Goal: Information Seeking & Learning: Learn about a topic

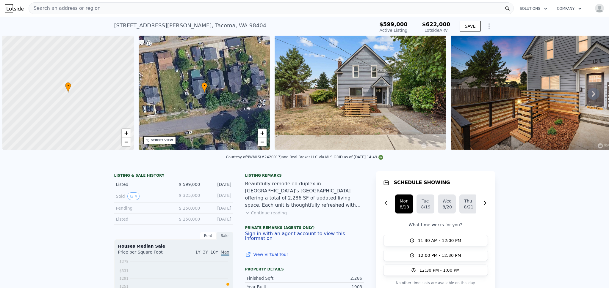
scroll to position [0, 2]
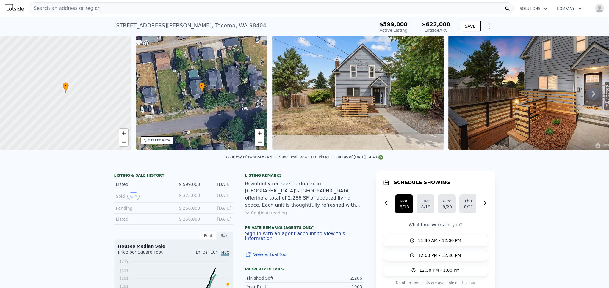
click at [267, 216] on button "Continue reading" at bounding box center [266, 213] width 42 height 6
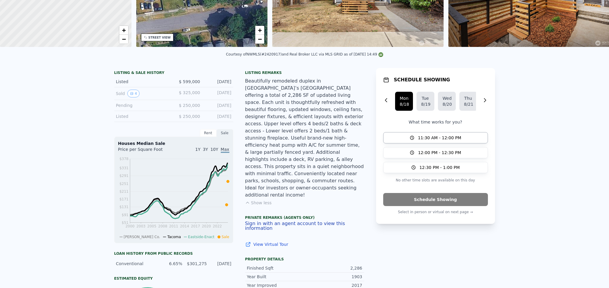
scroll to position [8, 0]
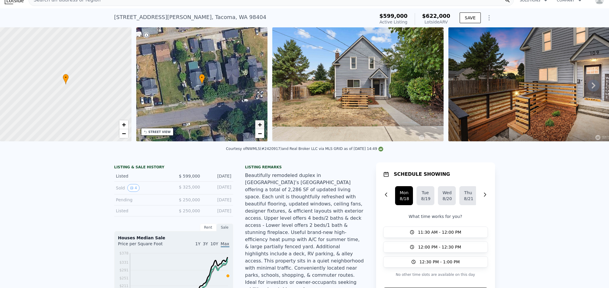
click at [258, 123] on span "+" at bounding box center [260, 124] width 4 height 7
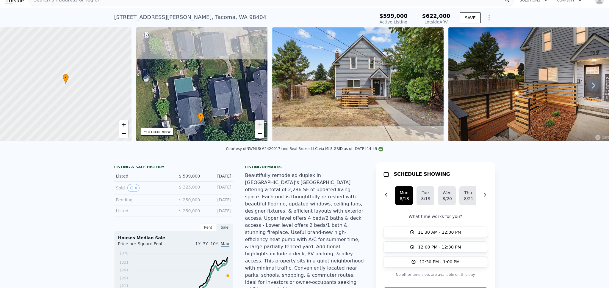
drag, startPoint x: 229, startPoint y: 79, endPoint x: 228, endPoint y: 118, distance: 38.7
click at [228, 118] on div "• + −" at bounding box center [201, 84] width 131 height 114
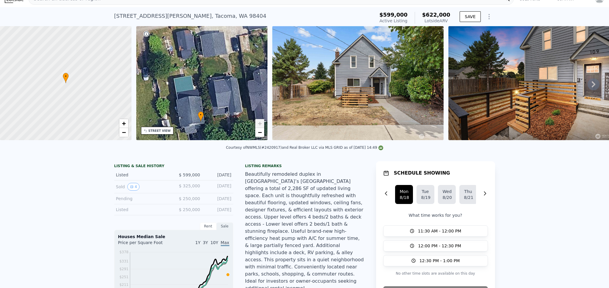
scroll to position [11, 0]
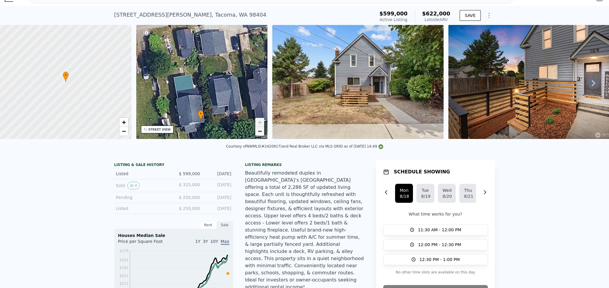
click at [262, 133] on link "−" at bounding box center [259, 131] width 9 height 9
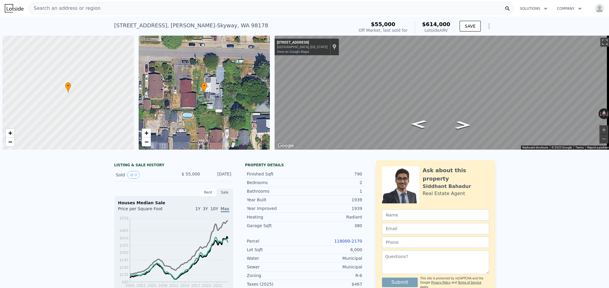
scroll to position [0, 2]
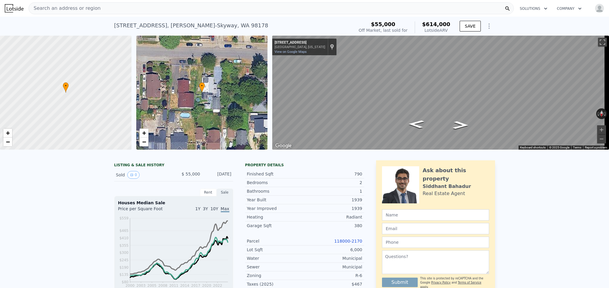
click at [97, 12] on div "Search an address or region" at bounding box center [271, 8] width 485 height 12
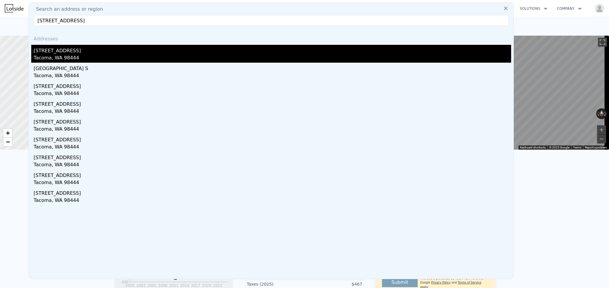
type input "418 130th Street Ct S, Tacoma, WA 98444"
click at [92, 51] on div "418 130th Stct S" at bounding box center [272, 50] width 477 height 10
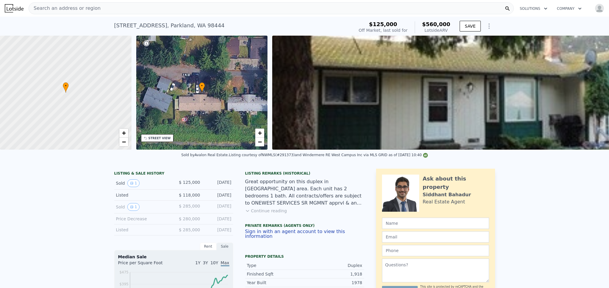
scroll to position [1, 0]
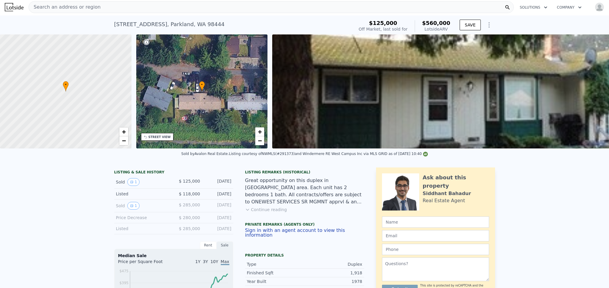
click at [260, 213] on button "Continue reading" at bounding box center [266, 210] width 42 height 6
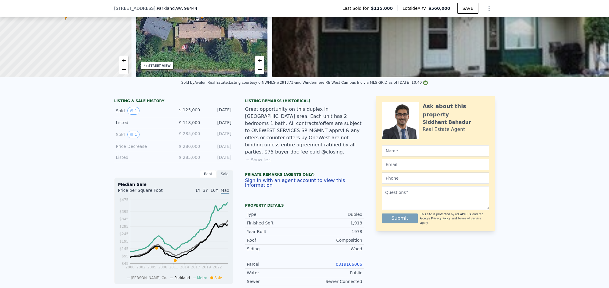
scroll to position [29, 0]
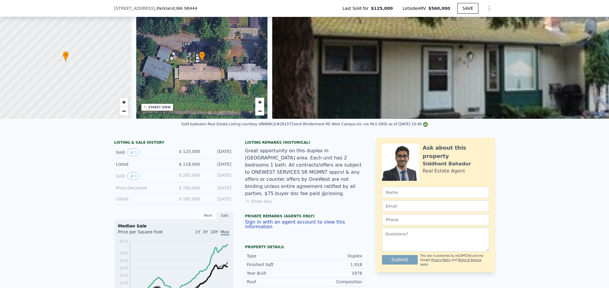
click at [160, 109] on div "STREET VIEW" at bounding box center [159, 107] width 22 height 4
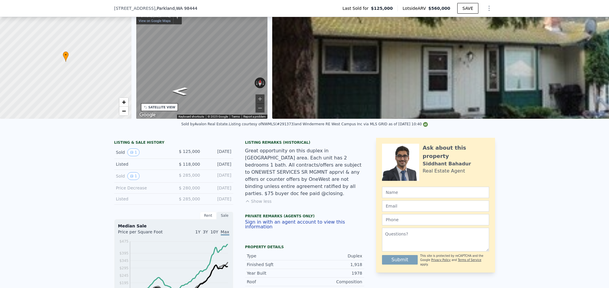
click at [295, 73] on div "• + − • + − STREET VIEW ← Move left → Move right ↑ Move up ↓ Move down + Zoom i…" at bounding box center [304, 62] width 609 height 114
click at [282, 73] on div "• + − • + − STREET VIEW ← Move left → Move right ↑ Move up ↓ Move down + Zoom i…" at bounding box center [304, 62] width 609 height 114
click at [293, 73] on div "• + − • + − STREET VIEW ← Move left → Move right ↑ Move up ↓ Move down + Zoom i…" at bounding box center [304, 62] width 609 height 114
click at [296, 91] on div "• + − • + − STREET VIEW ← Move left → Move right ↑ Move up ↓ Move down + Zoom i…" at bounding box center [304, 62] width 609 height 114
click at [290, 90] on div "• + − • + − STREET VIEW ← Move left → Move right ↑ Move up ↓ Move down + Zoom i…" at bounding box center [304, 62] width 609 height 114
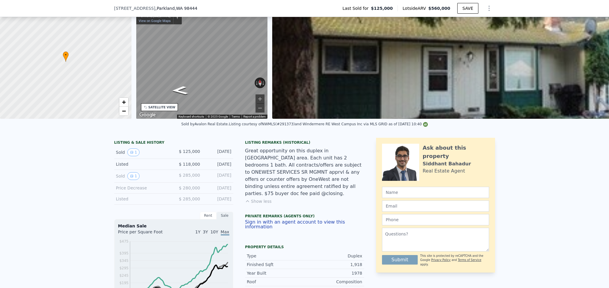
click at [278, 89] on div "• + − • + − STREET VIEW ← Move left → Move right ↑ Move up ↓ Move down + Zoom i…" at bounding box center [304, 62] width 609 height 114
click at [293, 92] on div "• + − • + − STREET VIEW ← Move left → Move right ↑ Move up ↓ Move down + Zoom i…" at bounding box center [304, 62] width 609 height 114
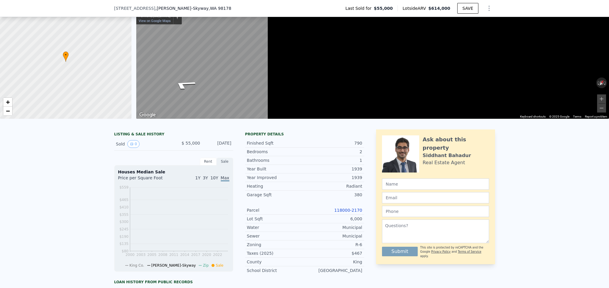
type input "$ 614,000"
type input "6"
type input "2"
type input "3"
type input "1"
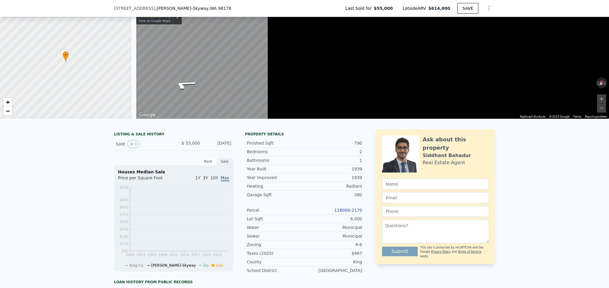
type input "1.75"
type input "600"
type input "1060"
type input "4600"
type input "10323"
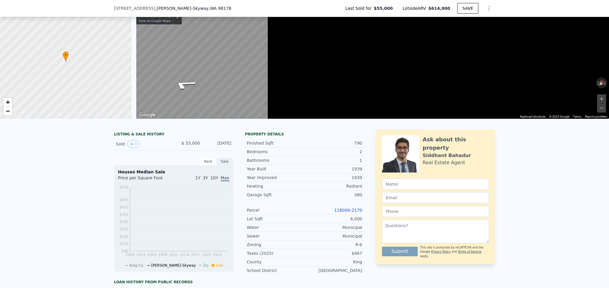
type input "$ 508,439"
